Goal: Task Accomplishment & Management: Complete application form

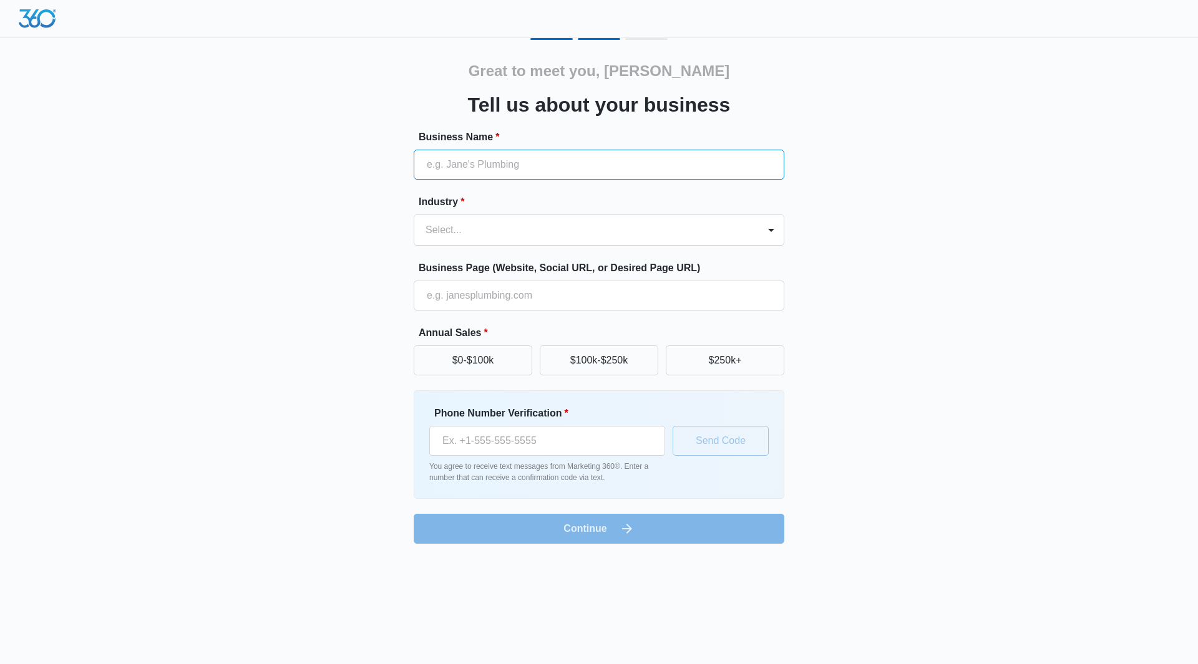
click at [497, 179] on input "Business Name *" at bounding box center [599, 165] width 371 height 30
type input "AnaZia Cleaning"
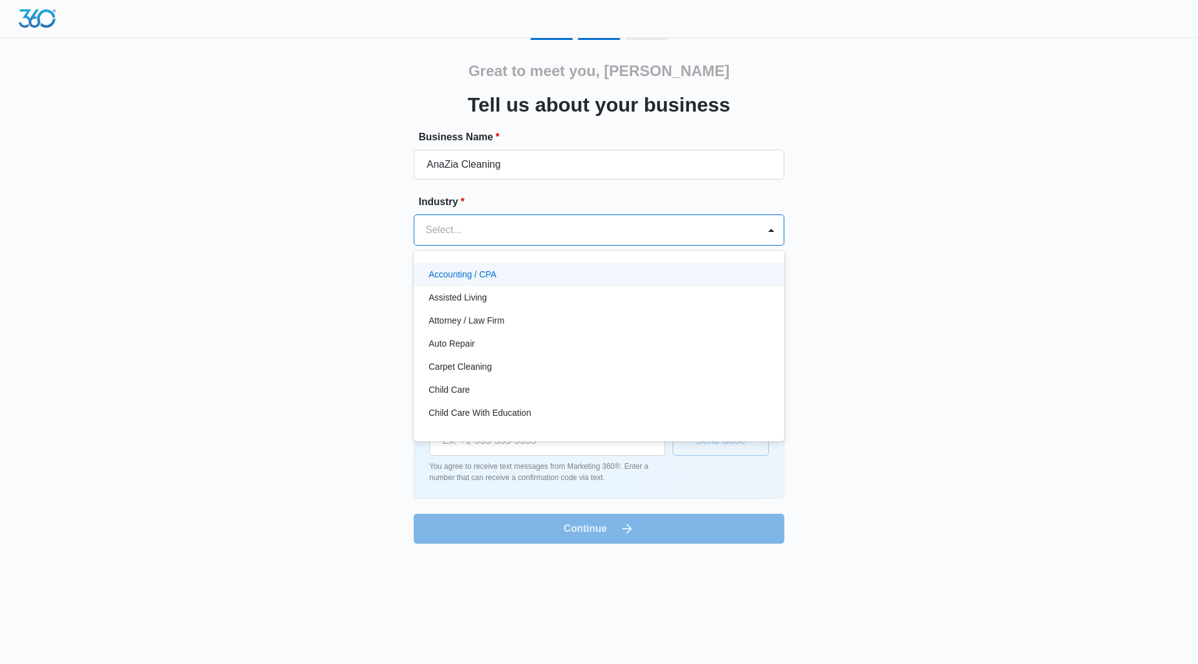
click at [498, 238] on div at bounding box center [583, 229] width 317 height 17
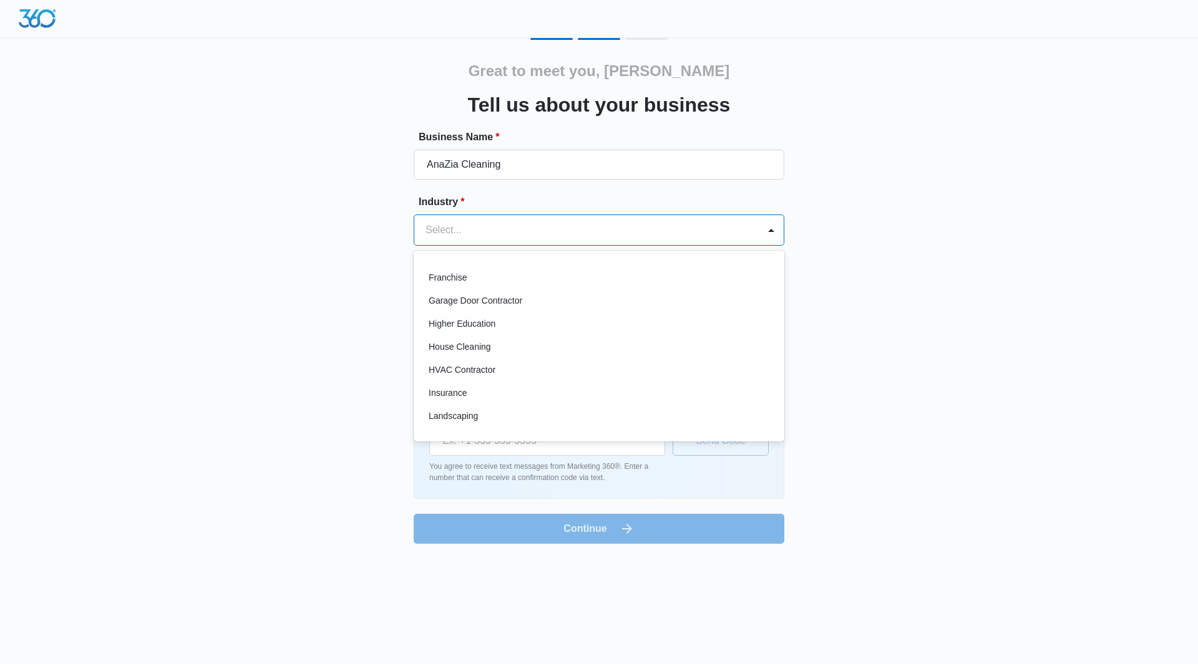
scroll to position [437, 0]
click at [481, 344] on p "House Cleaning" at bounding box center [460, 345] width 62 height 13
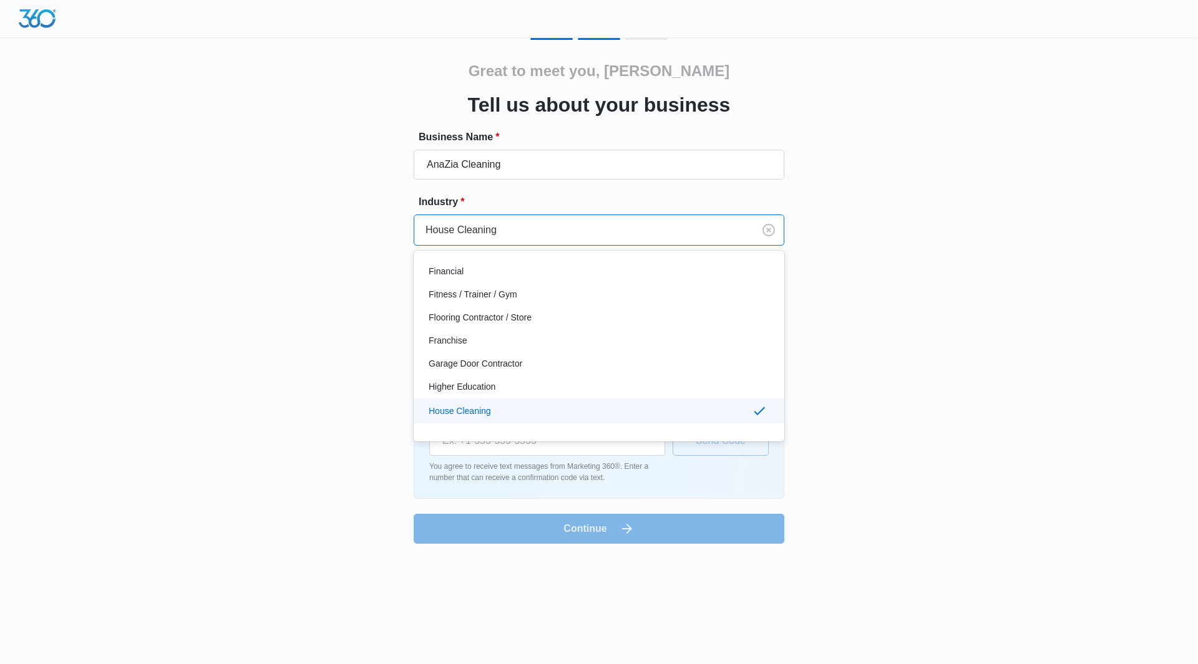
click at [580, 230] on div at bounding box center [581, 229] width 312 height 17
click at [955, 325] on div "Great to meet you, Kim Tell us about your business Business Name * AnaZia Clean…" at bounding box center [599, 291] width 749 height 506
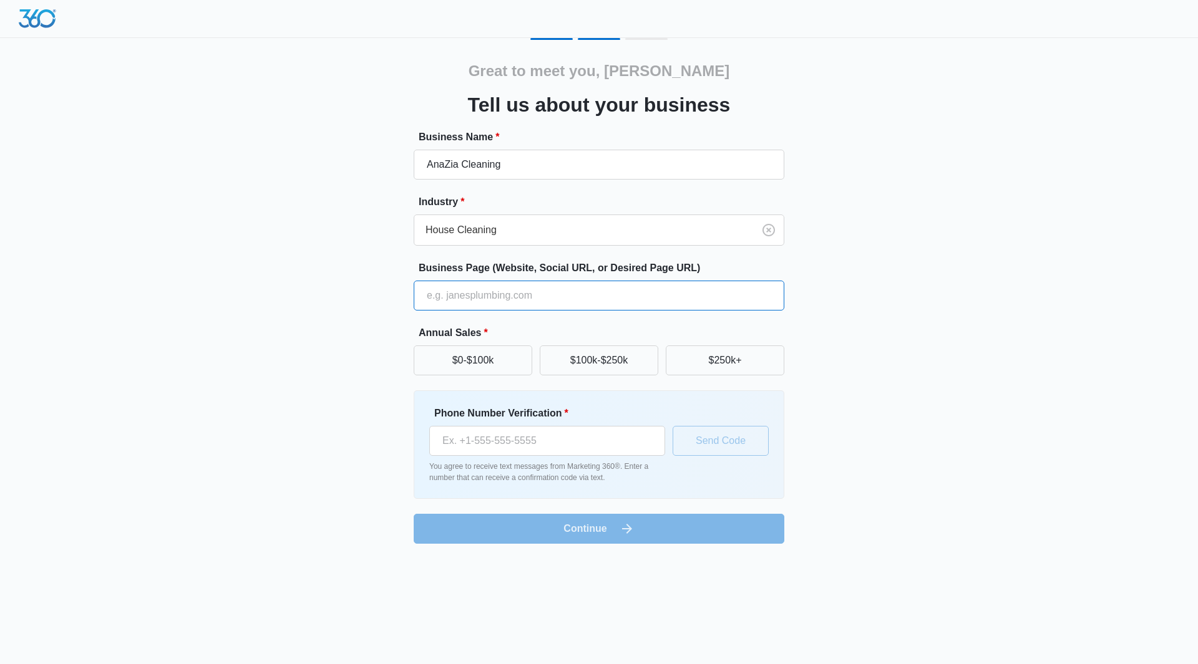
click at [600, 299] on input "Business Page (Website, Social URL, or Desired Page URL)" at bounding box center [599, 296] width 371 height 30
paste input "https://anaziacleaning.com/"
type input "https://anaziacleaning.com/"
click at [510, 371] on button "$0-$100k" at bounding box center [473, 361] width 119 height 30
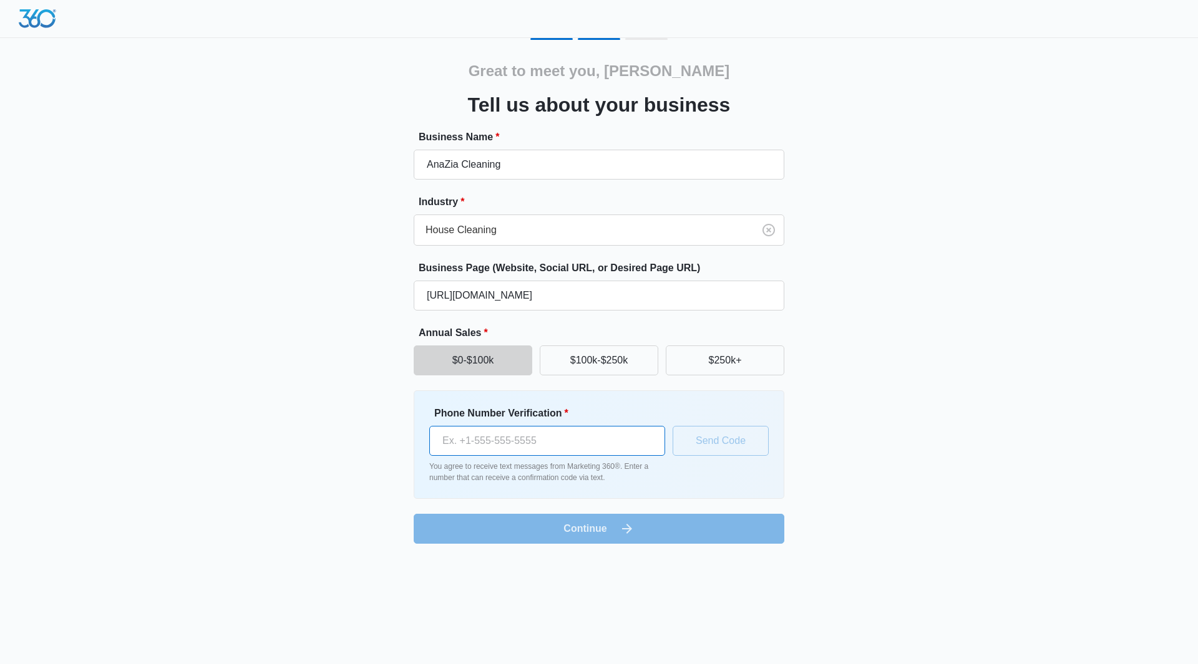
click at [470, 444] on input "Phone Number Verification *" at bounding box center [547, 441] width 236 height 30
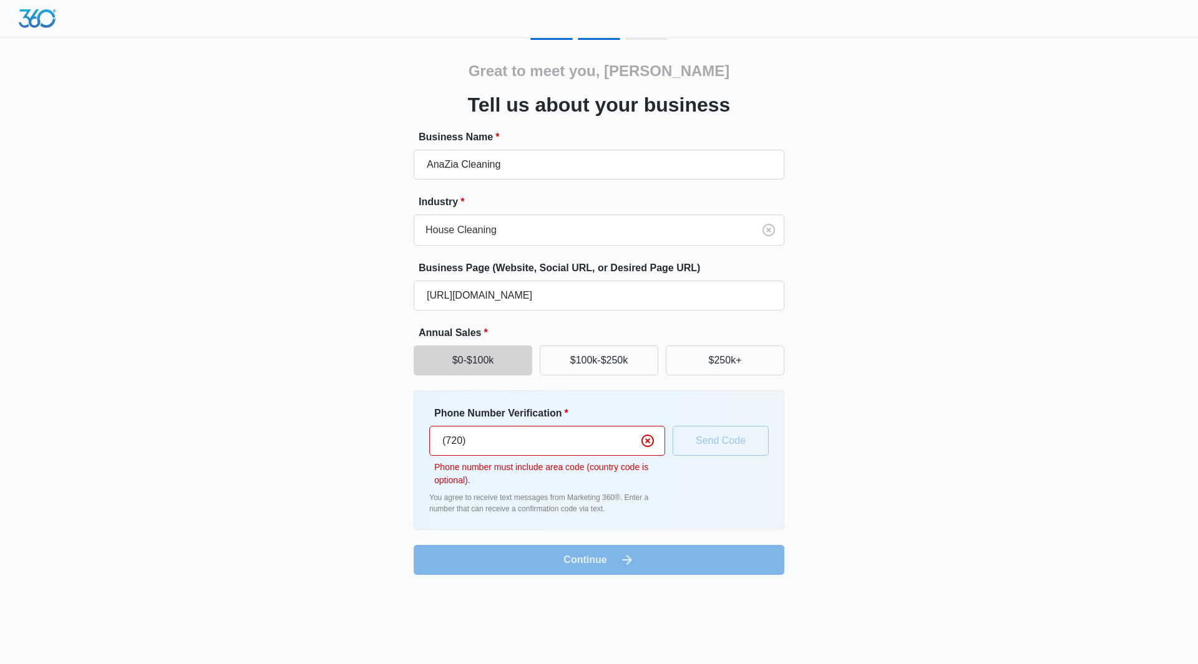
type input "(720) 413-7557"
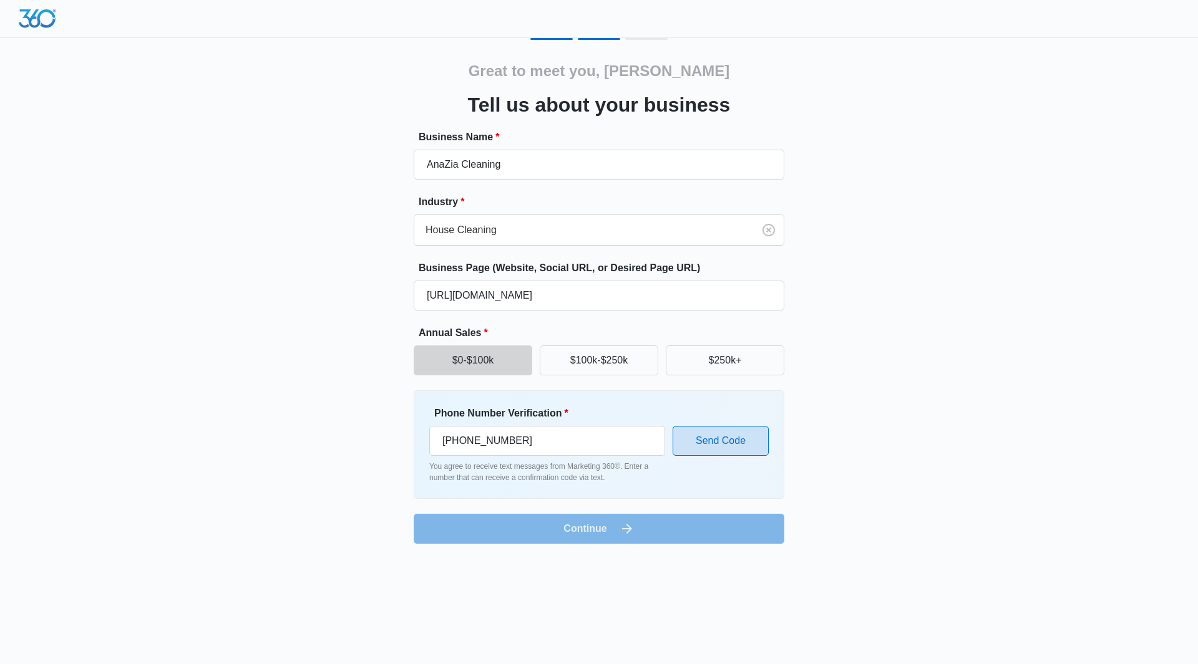
click at [718, 436] on button "Send Code" at bounding box center [720, 441] width 96 height 30
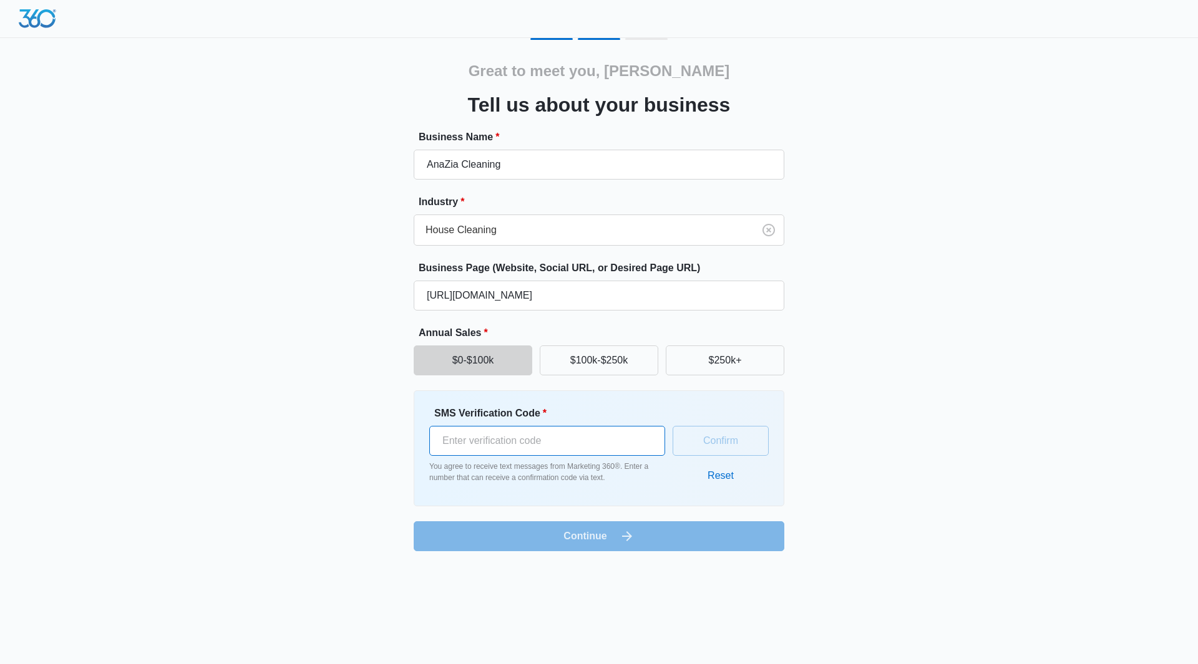
click at [543, 439] on input "SMS Verification Code *" at bounding box center [547, 441] width 236 height 30
type input "697465"
click at [737, 439] on button "Confirm" at bounding box center [720, 441] width 96 height 30
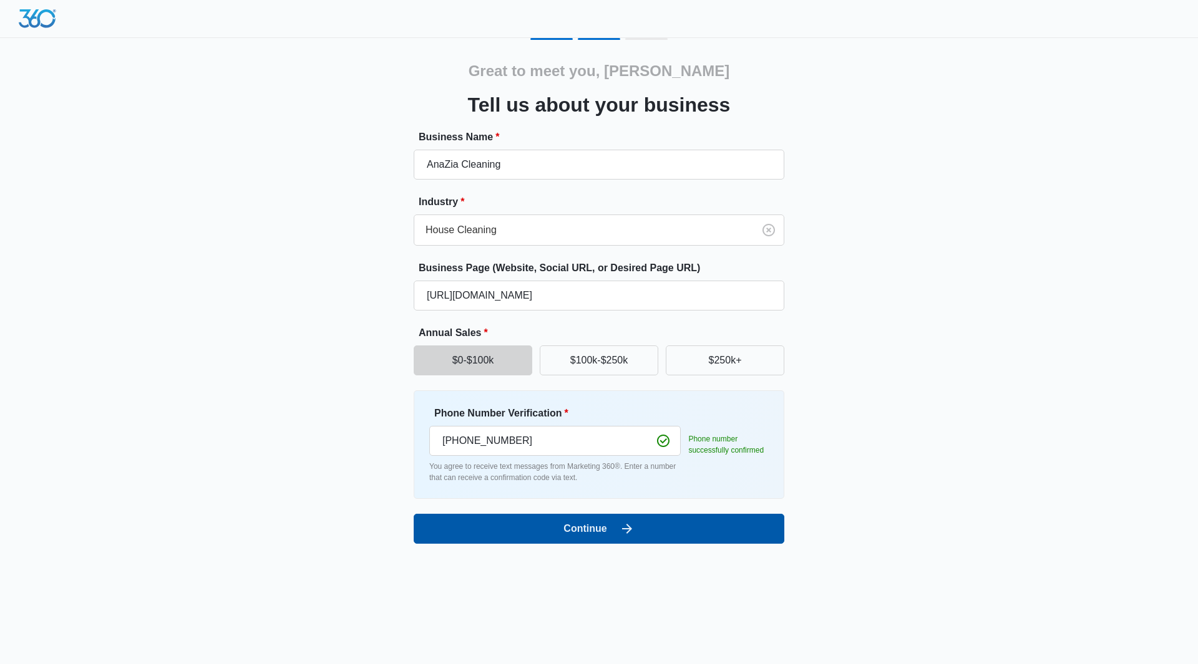
click at [632, 531] on icon "submit" at bounding box center [626, 528] width 15 height 15
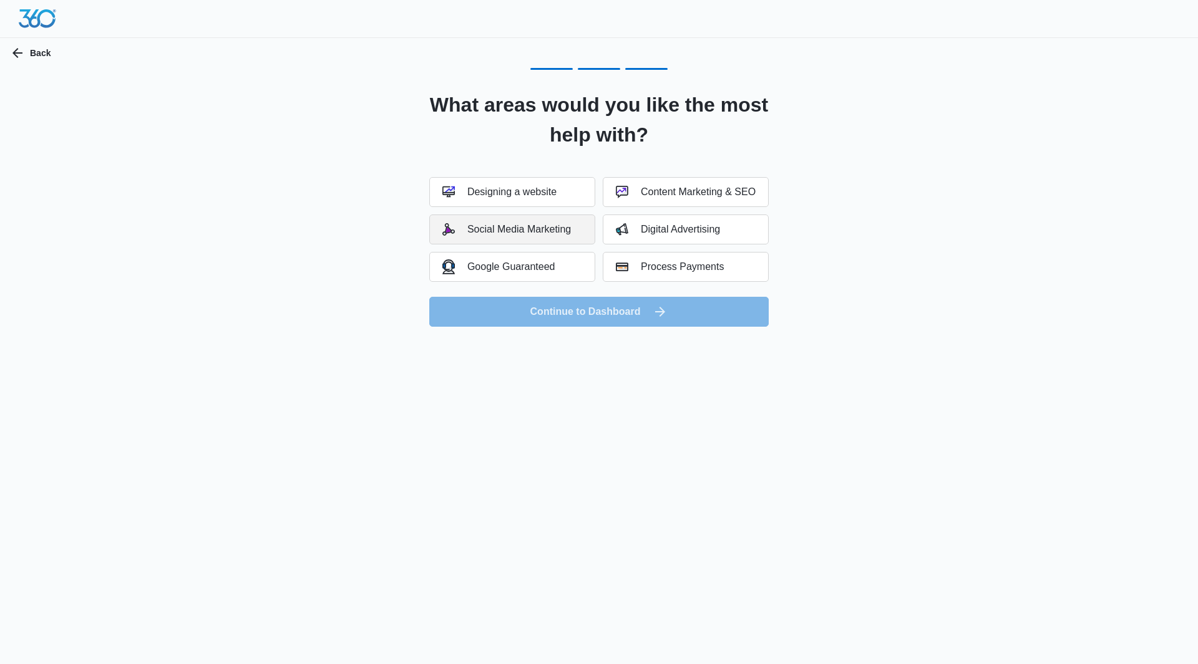
click at [523, 229] on div "Social Media Marketing" at bounding box center [506, 229] width 129 height 12
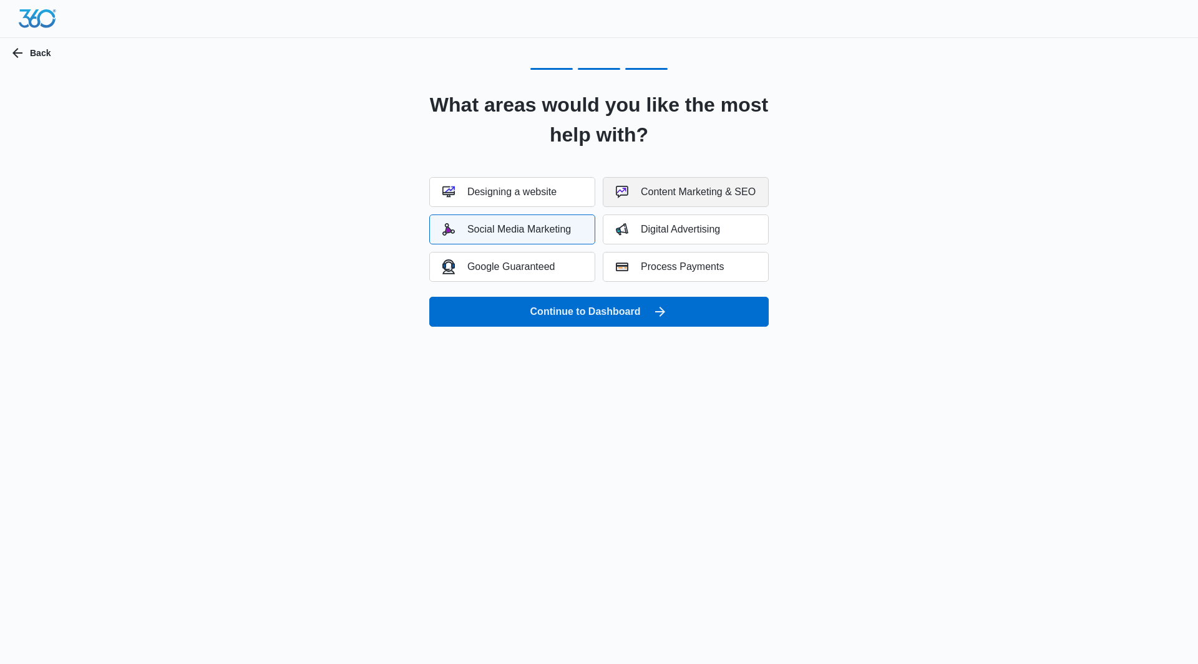
click at [658, 190] on div "Content Marketing & SEO" at bounding box center [686, 192] width 140 height 12
click at [659, 228] on div "Digital Advertising" at bounding box center [668, 229] width 104 height 12
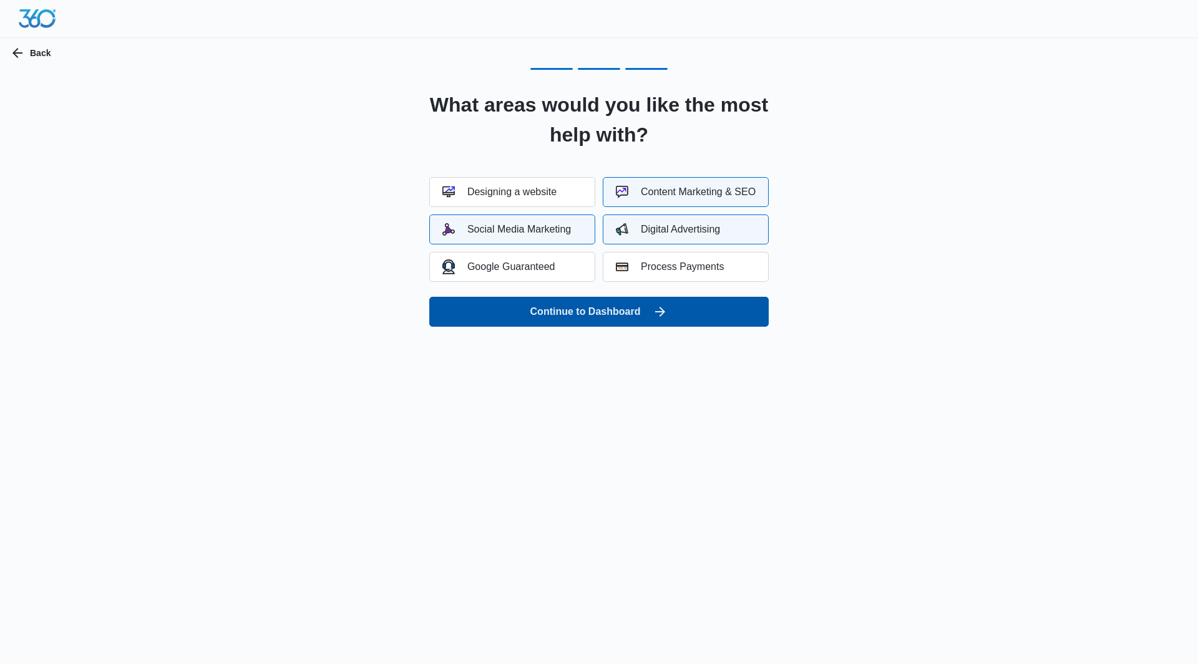
click at [726, 318] on button "Continue to Dashboard" at bounding box center [598, 312] width 339 height 30
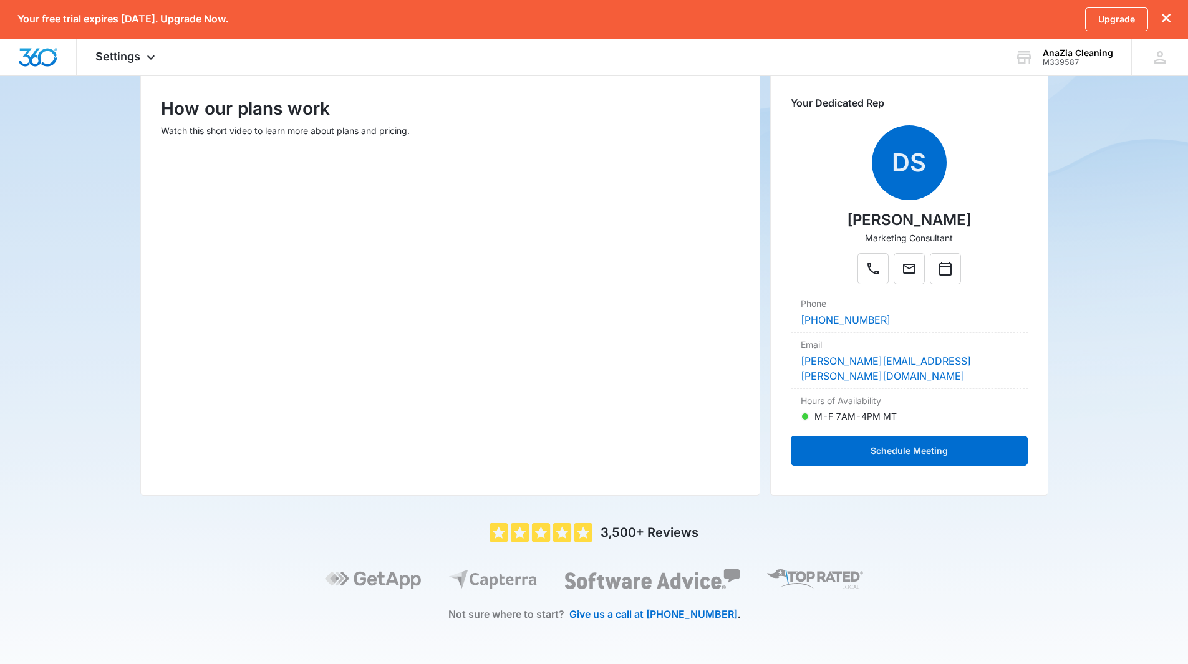
scroll to position [180, 0]
click at [931, 549] on div "5 out of 5 3,500+ Reviews Not sure where to start? Give us a call at [PHONE_NUM…" at bounding box center [594, 586] width 908 height 126
drag, startPoint x: 979, startPoint y: 334, endPoint x: 1009, endPoint y: 339, distance: 30.5
click at [1009, 339] on div "Email [PERSON_NAME][EMAIL_ADDRESS][PERSON_NAME][DOMAIN_NAME]" at bounding box center [909, 361] width 236 height 56
copy div "[PERSON_NAME][EMAIL_ADDRESS][PERSON_NAME][DOMAIN_NAME]"
